Goal: Obtain resource: Download file/media

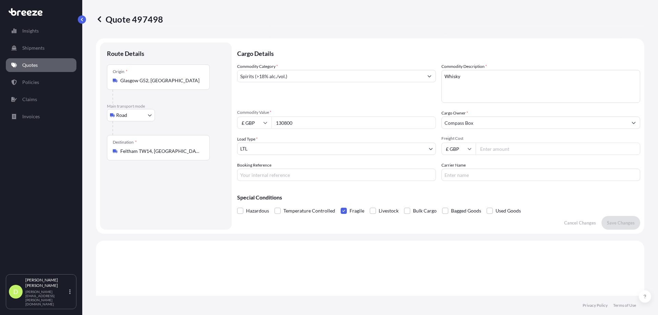
select select "Road"
select select "1"
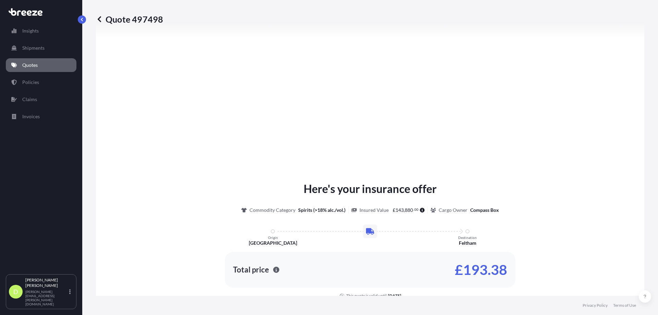
scroll to position [767, 0]
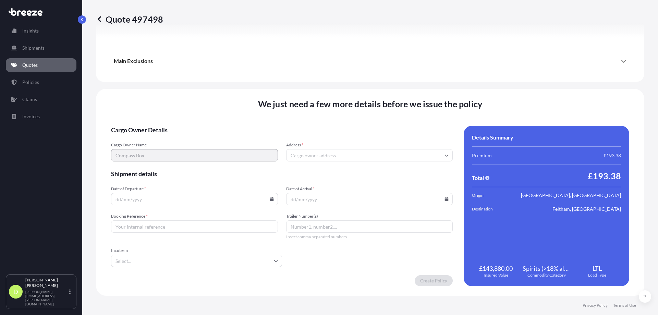
click at [152, 232] on input "Booking Reference *" at bounding box center [194, 227] width 167 height 12
type input "NE3551996"
click at [311, 159] on input "Address *" at bounding box center [369, 155] width 167 height 12
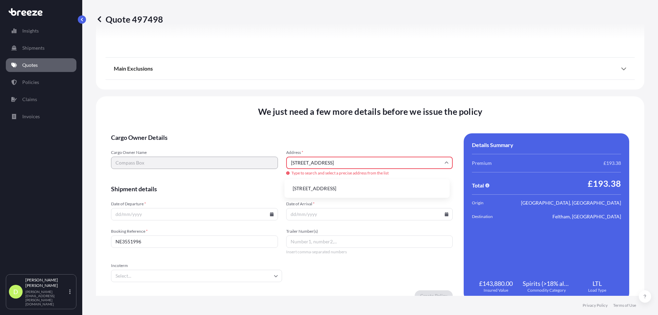
click at [331, 186] on li "[STREET_ADDRESS]" at bounding box center [367, 188] width 160 height 13
type input "[STREET_ADDRESS]"
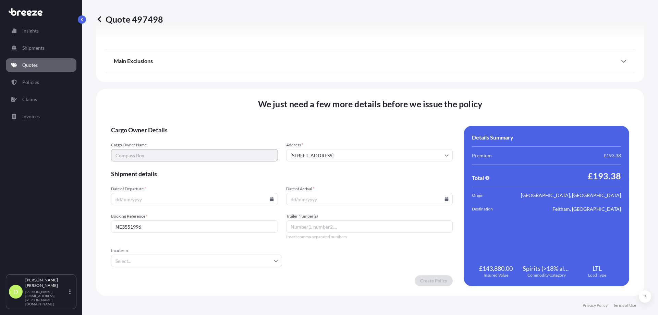
click at [169, 200] on input "Date of Departure *" at bounding box center [194, 199] width 167 height 12
click at [270, 197] on input "Date of Departure *" at bounding box center [194, 199] width 167 height 12
click at [270, 200] on icon at bounding box center [272, 199] width 4 height 4
click at [213, 166] on button "29" at bounding box center [209, 164] width 11 height 11
type input "[DATE]"
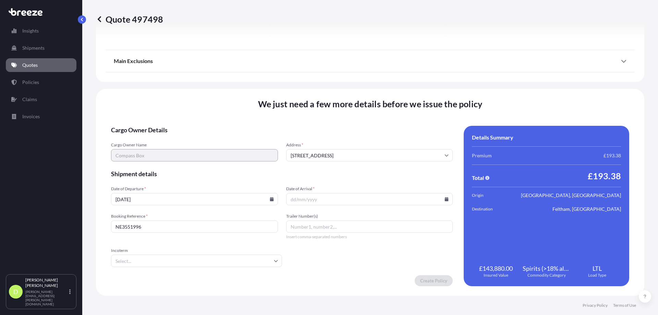
click at [445, 199] on icon at bounding box center [447, 199] width 4 height 4
click at [414, 85] on icon at bounding box center [414, 84] width 3 height 4
click at [320, 112] on button "1" at bounding box center [319, 112] width 11 height 11
type input "[DATE]"
click at [270, 260] on input "Incoterm" at bounding box center [196, 261] width 171 height 12
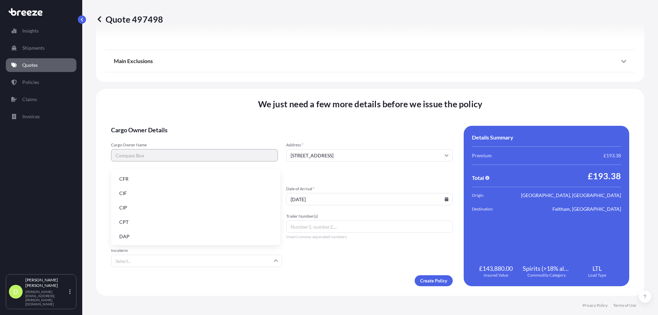
click at [138, 180] on li "CFR" at bounding box center [196, 179] width 164 height 13
click at [593, 270] on span "LTL" at bounding box center [597, 268] width 9 height 8
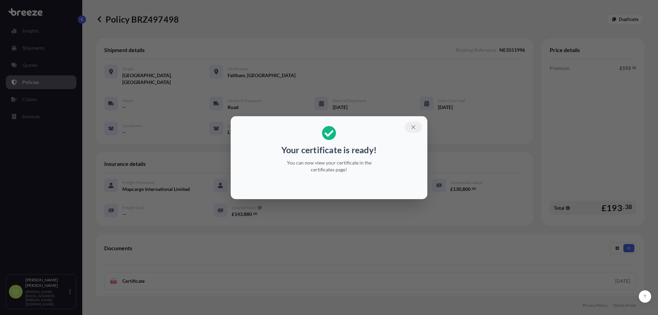
click at [412, 126] on icon "button" at bounding box center [414, 127] width 6 height 6
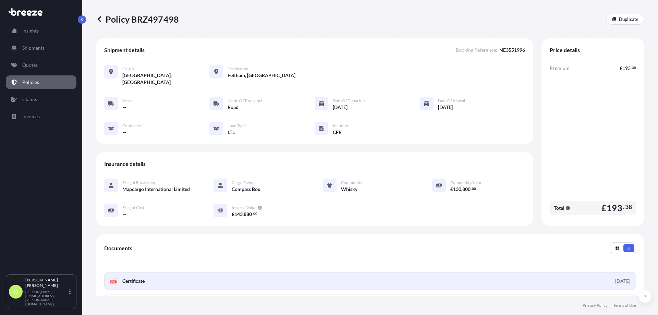
click at [147, 277] on link "PDF Certificate [DATE]" at bounding box center [370, 281] width 532 height 18
